Goal: Find specific page/section: Find specific page/section

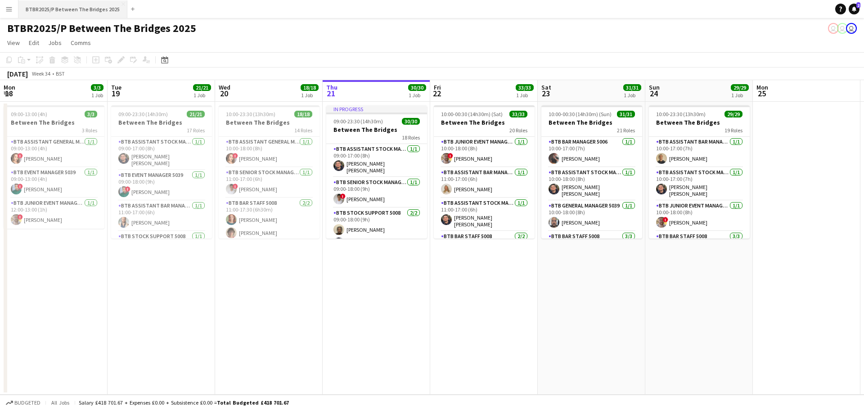
scroll to position [0, 215]
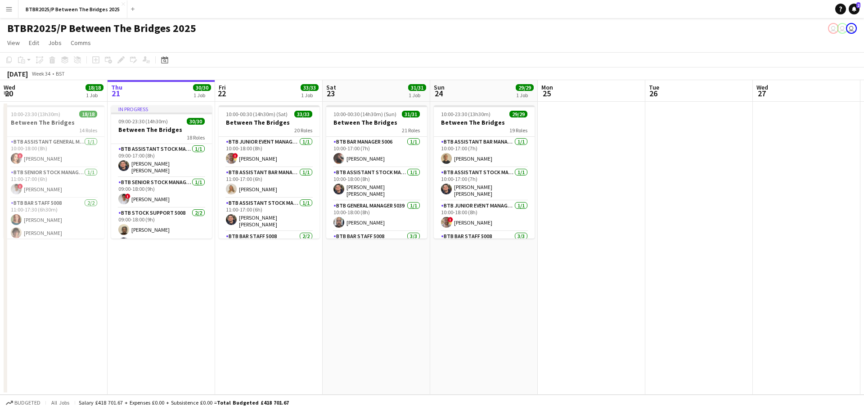
click at [4, 11] on button "Menu" at bounding box center [9, 9] width 18 height 18
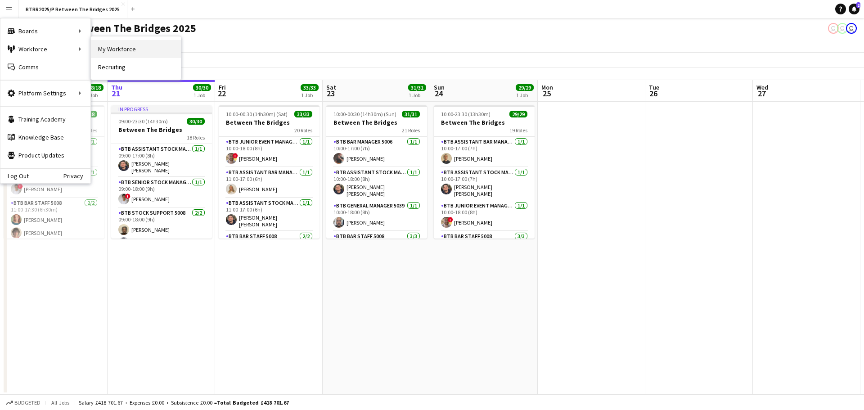
click at [134, 53] on link "My Workforce" at bounding box center [136, 49] width 90 height 18
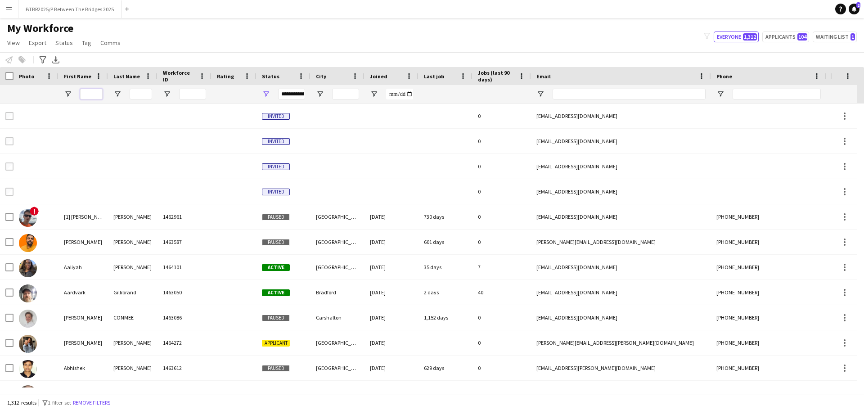
click at [86, 92] on input "First Name Filter Input" at bounding box center [91, 94] width 22 height 11
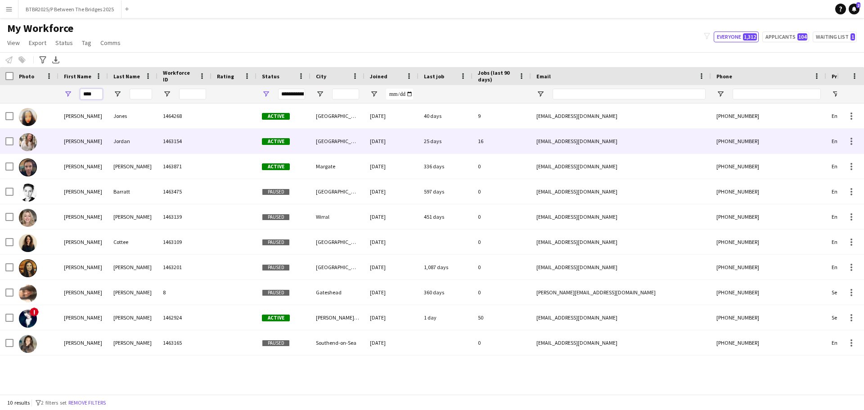
type input "****"
click at [94, 141] on div "[PERSON_NAME]" at bounding box center [82, 141] width 49 height 25
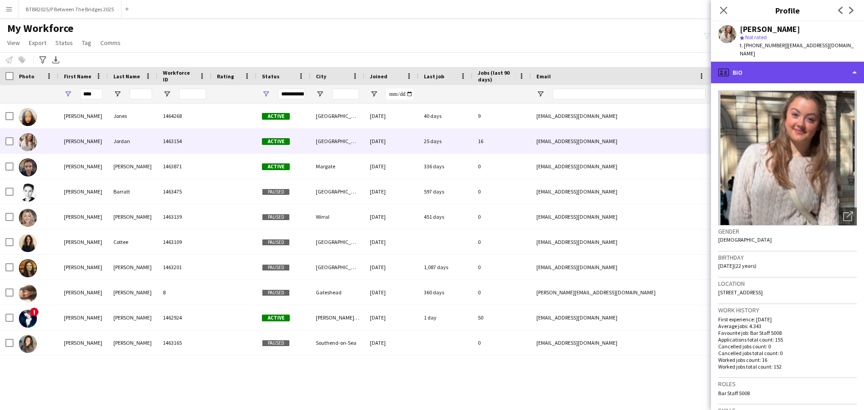
click at [767, 70] on div "profile Bio" at bounding box center [787, 73] width 153 height 22
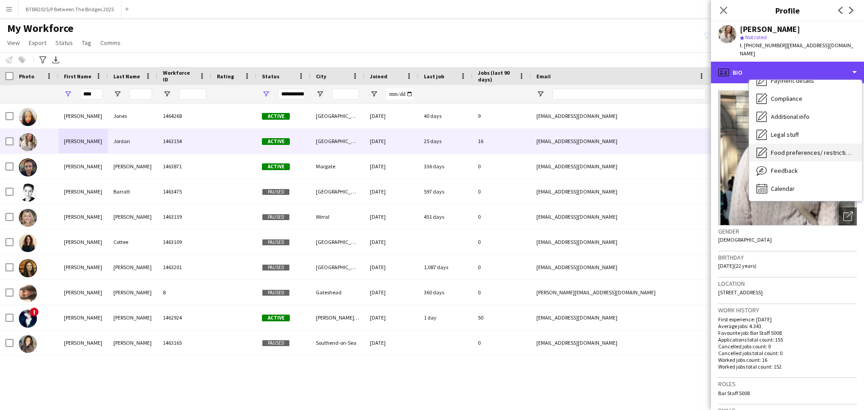
scroll to position [121, 0]
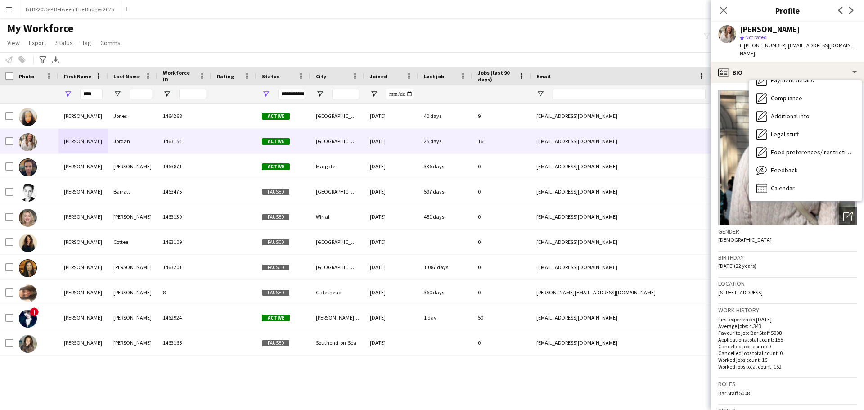
click at [561, 29] on div "My Workforce View Views Default view Details New Starters New starters report N…" at bounding box center [432, 37] width 864 height 31
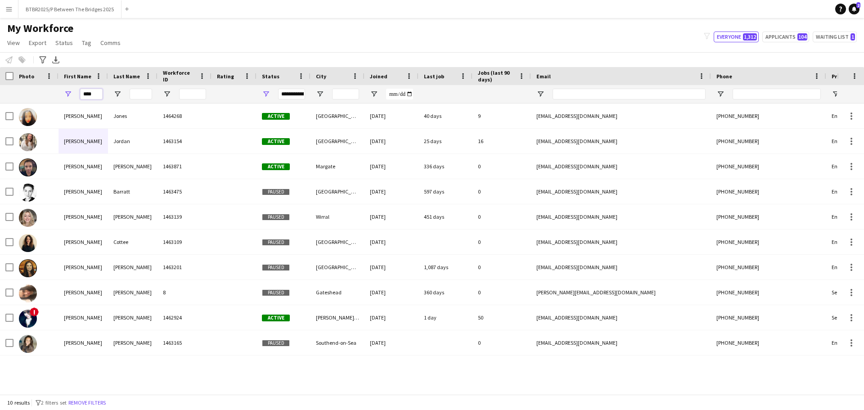
drag, startPoint x: 97, startPoint y: 91, endPoint x: 66, endPoint y: 93, distance: 31.1
click at [66, 93] on div "****" at bounding box center [82, 94] width 49 height 18
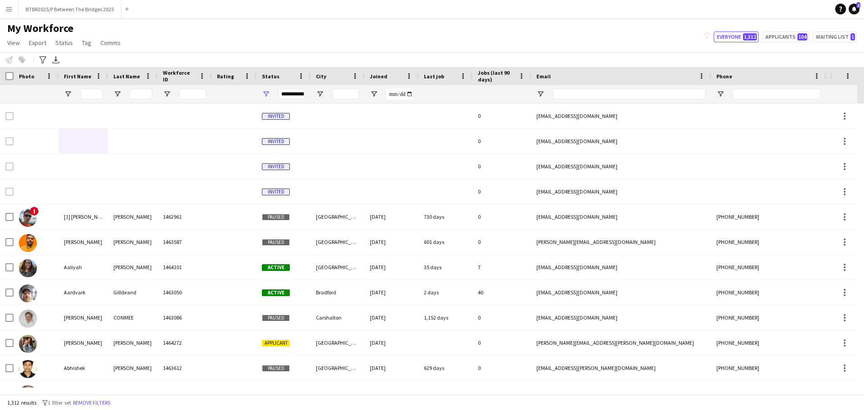
click at [186, 34] on div "My Workforce View Views Default view Details New Starters New starters report N…" at bounding box center [432, 37] width 864 height 31
